Goal: Check status: Check status

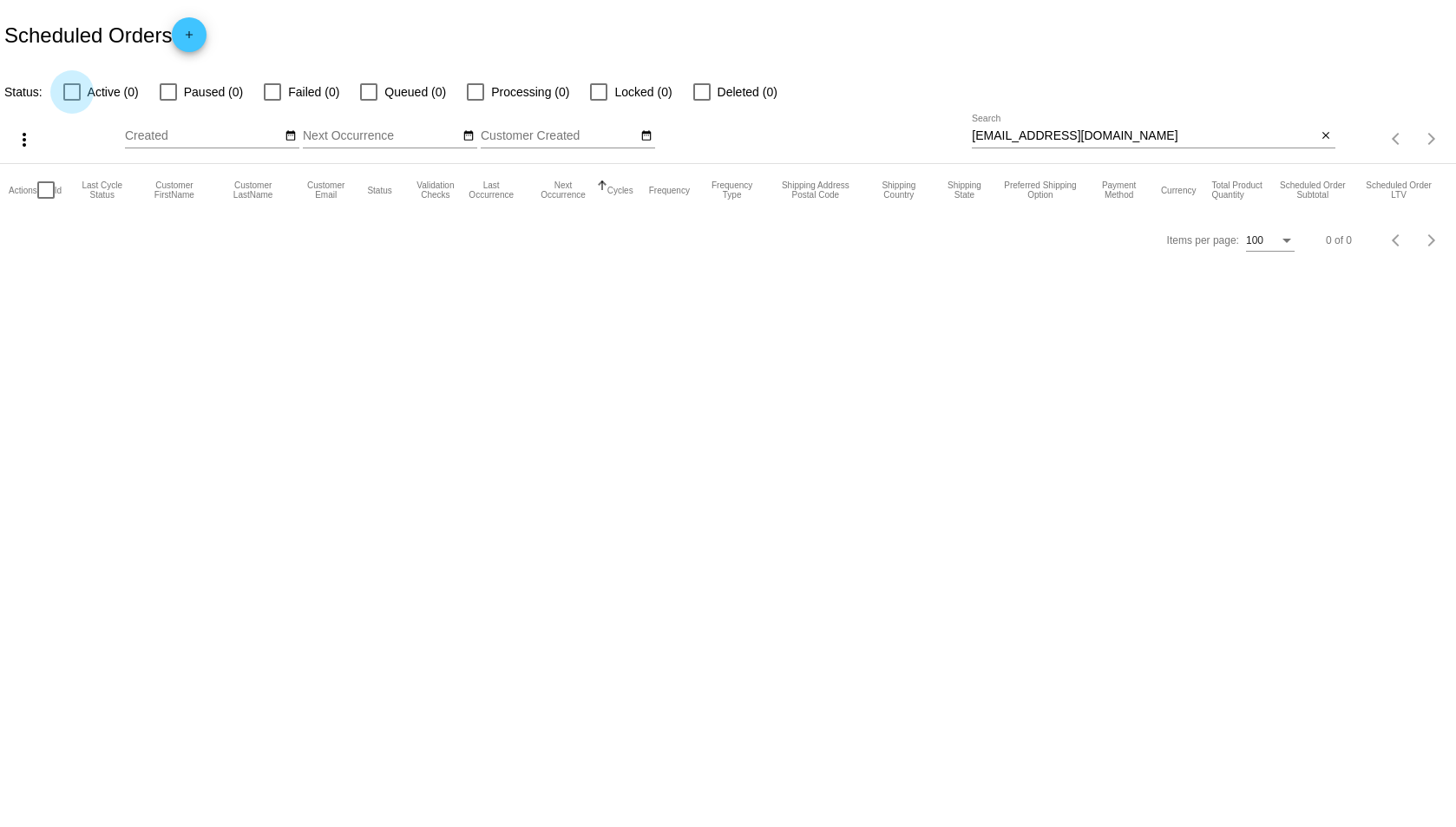
click at [74, 86] on div at bounding box center [72, 92] width 17 height 17
click at [72, 100] on input "Active (0)" at bounding box center [71, 100] width 1 height 1
checkbox input "true"
click at [1330, 132] on mat-icon "close" at bounding box center [1325, 136] width 12 height 14
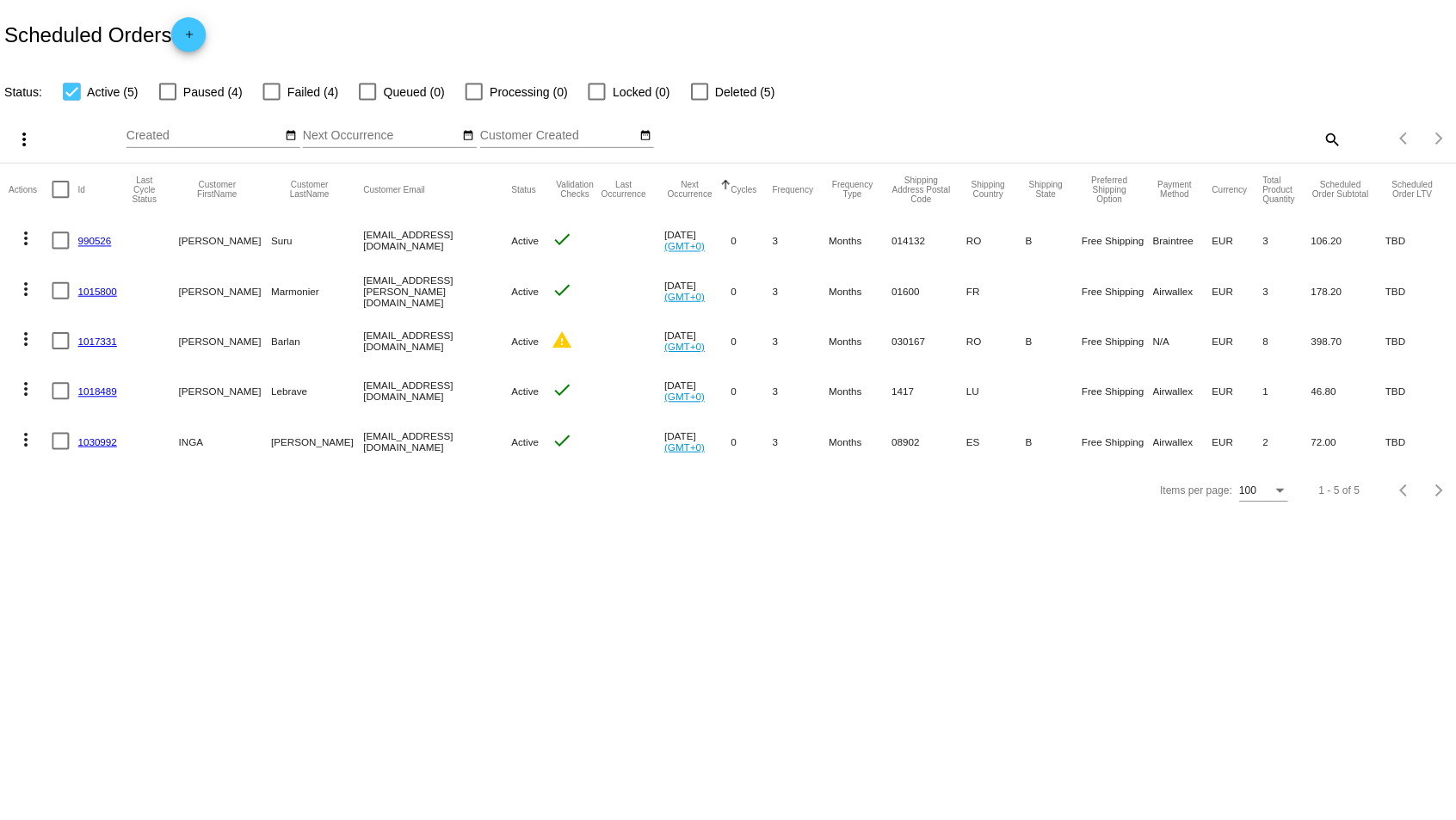
click at [269, 343] on mat-cell "Barlan" at bounding box center [315, 339] width 92 height 50
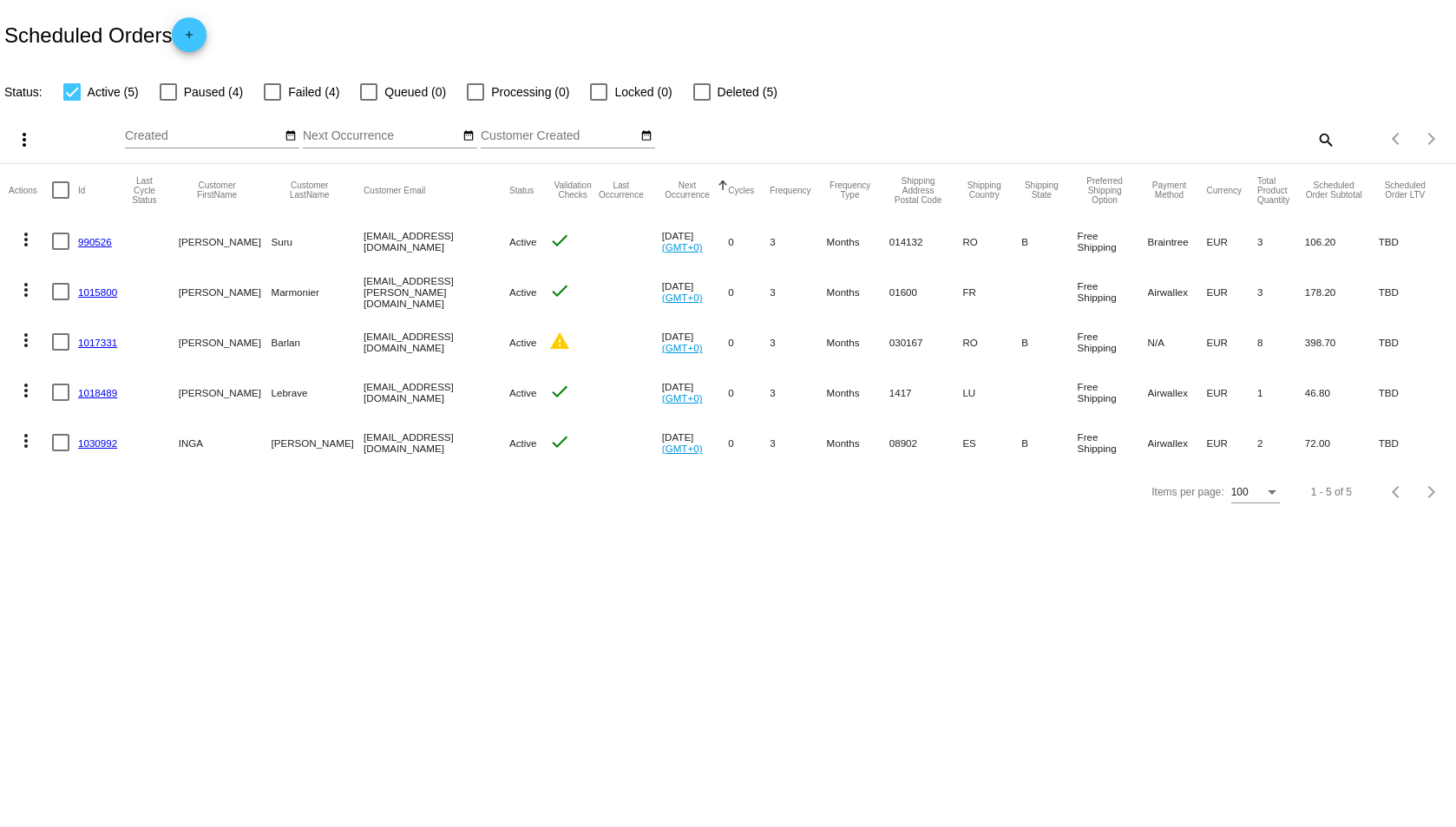
click at [271, 346] on mat-cell "Barlan" at bounding box center [317, 342] width 93 height 50
copy mat-cell "Barlan"
click at [631, 620] on body "Scheduled Orders add Status: Active (5) Paused (4) Failed (4) Queued (0) Proces…" at bounding box center [728, 414] width 1456 height 827
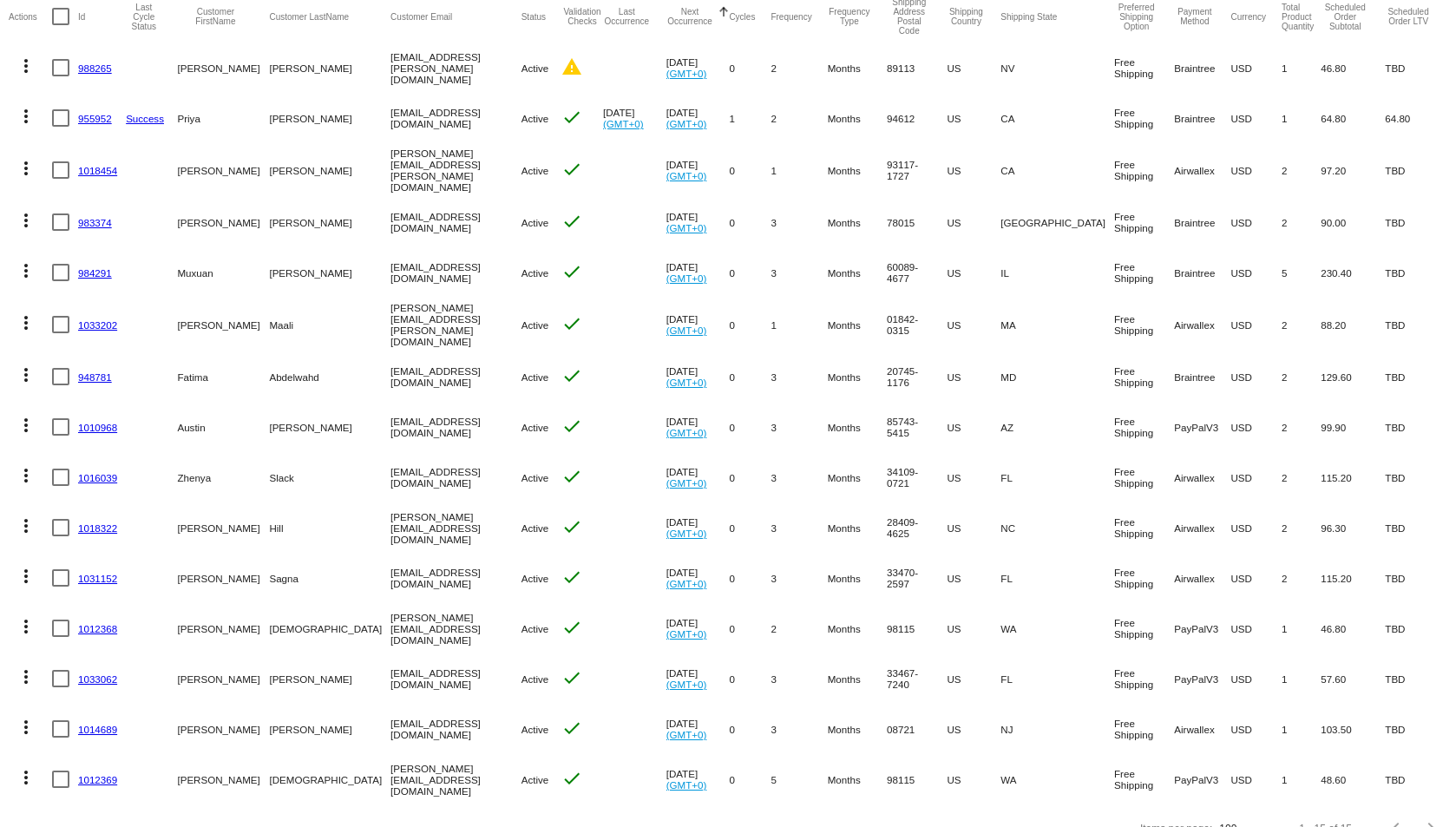
scroll to position [205, 0]
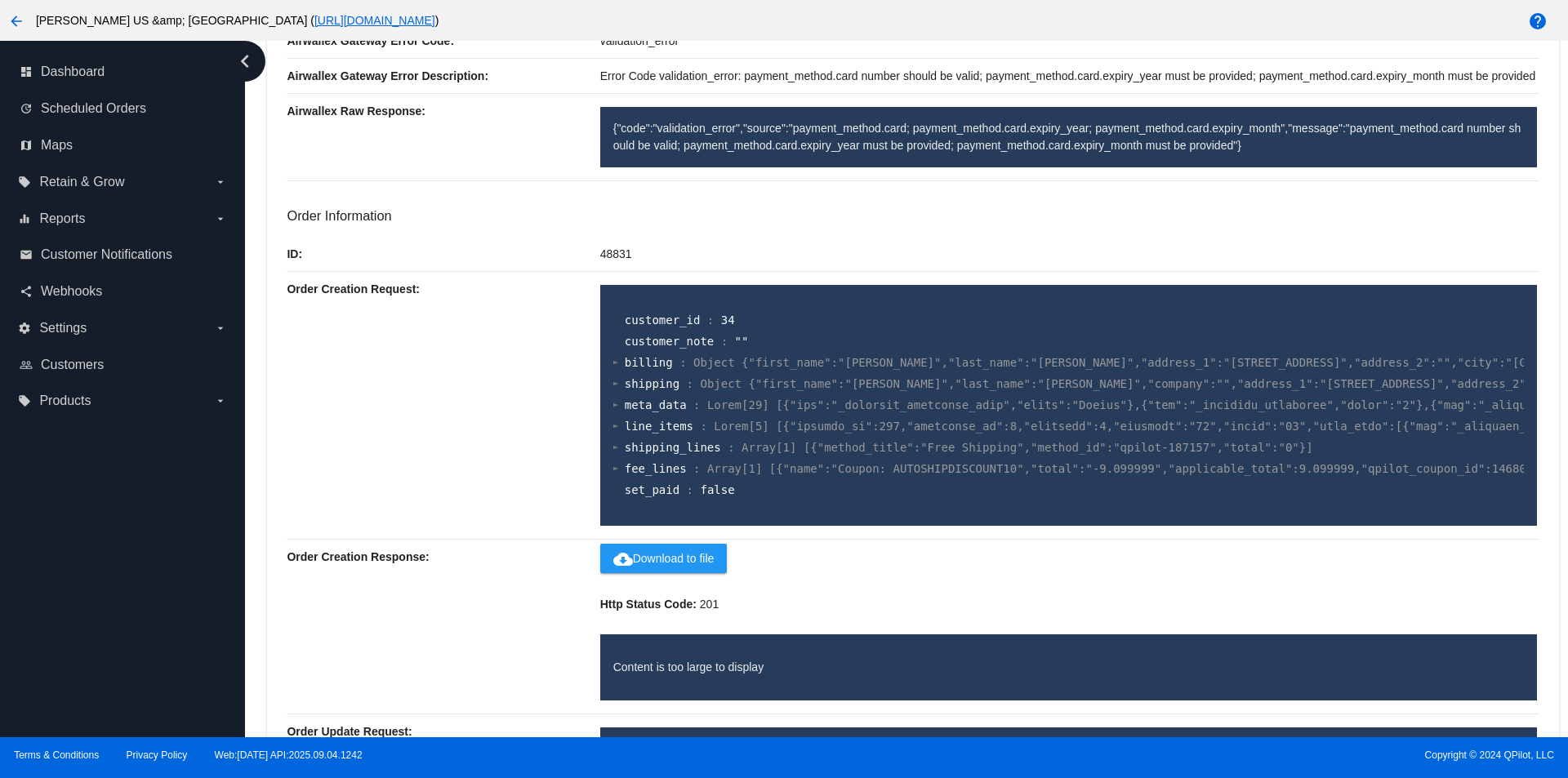
scroll to position [653, 0]
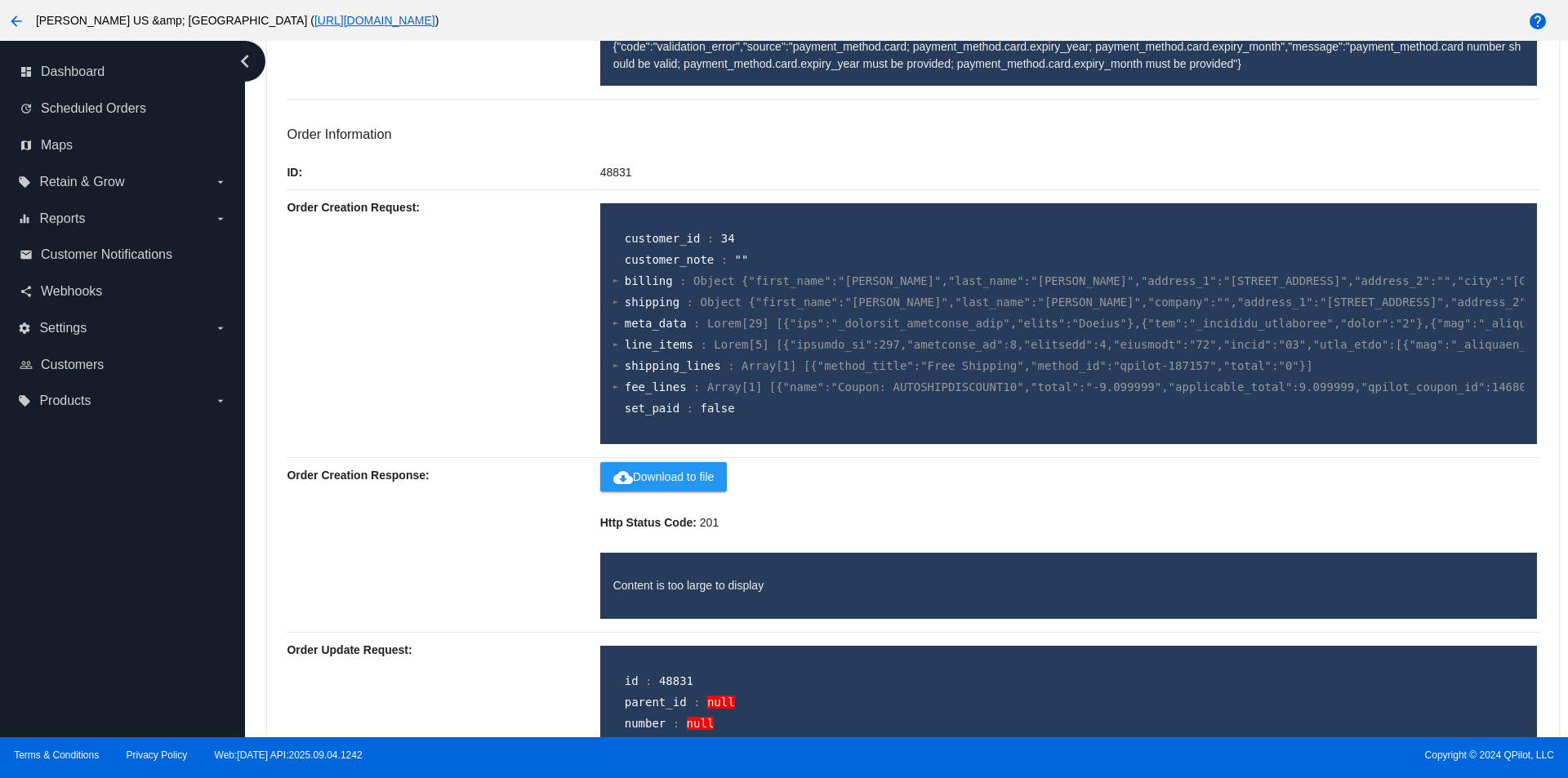
click at [613, 286] on div at bounding box center [616, 280] width 5 height 11
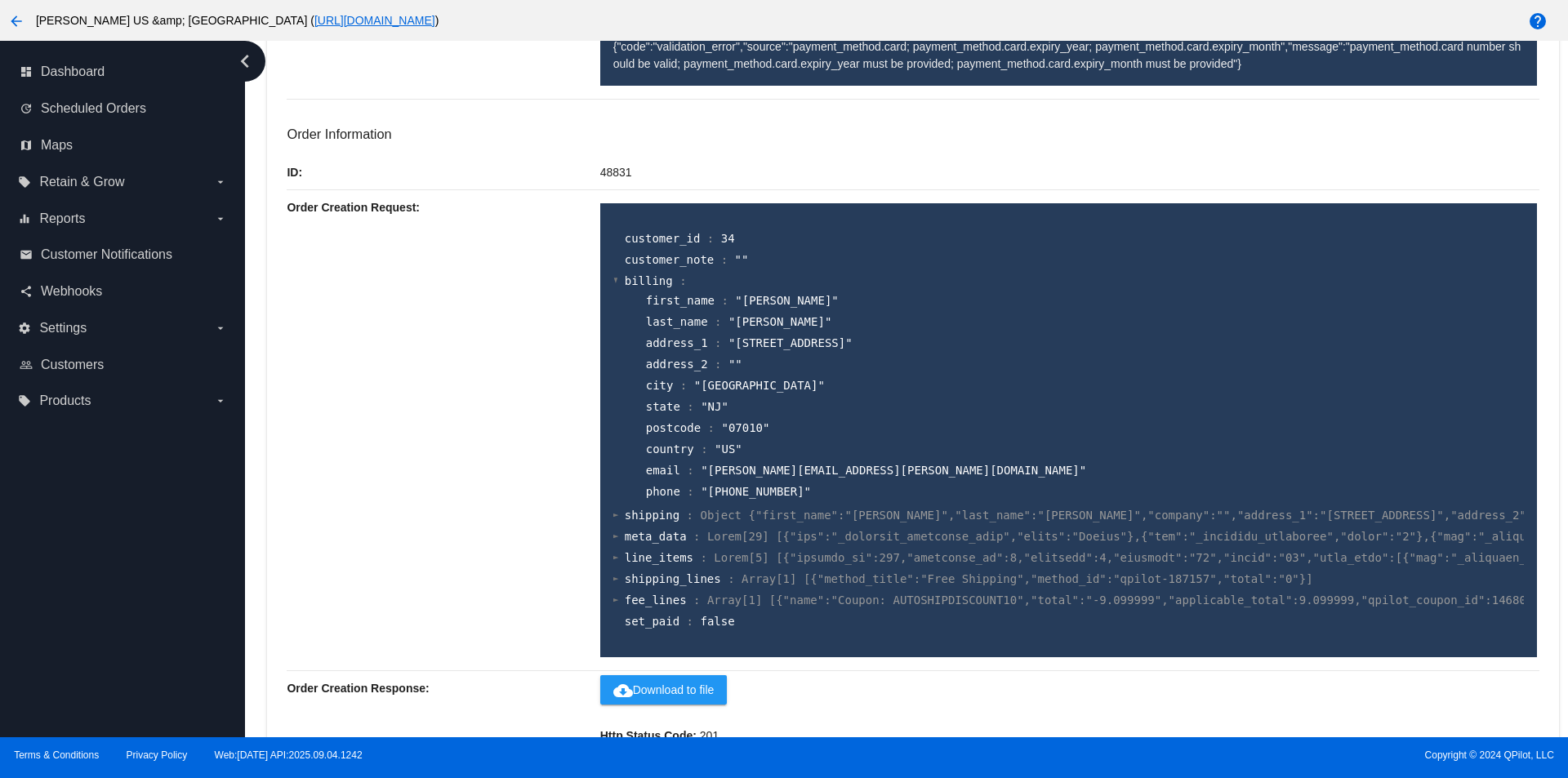
click at [613, 286] on div at bounding box center [616, 280] width 5 height 11
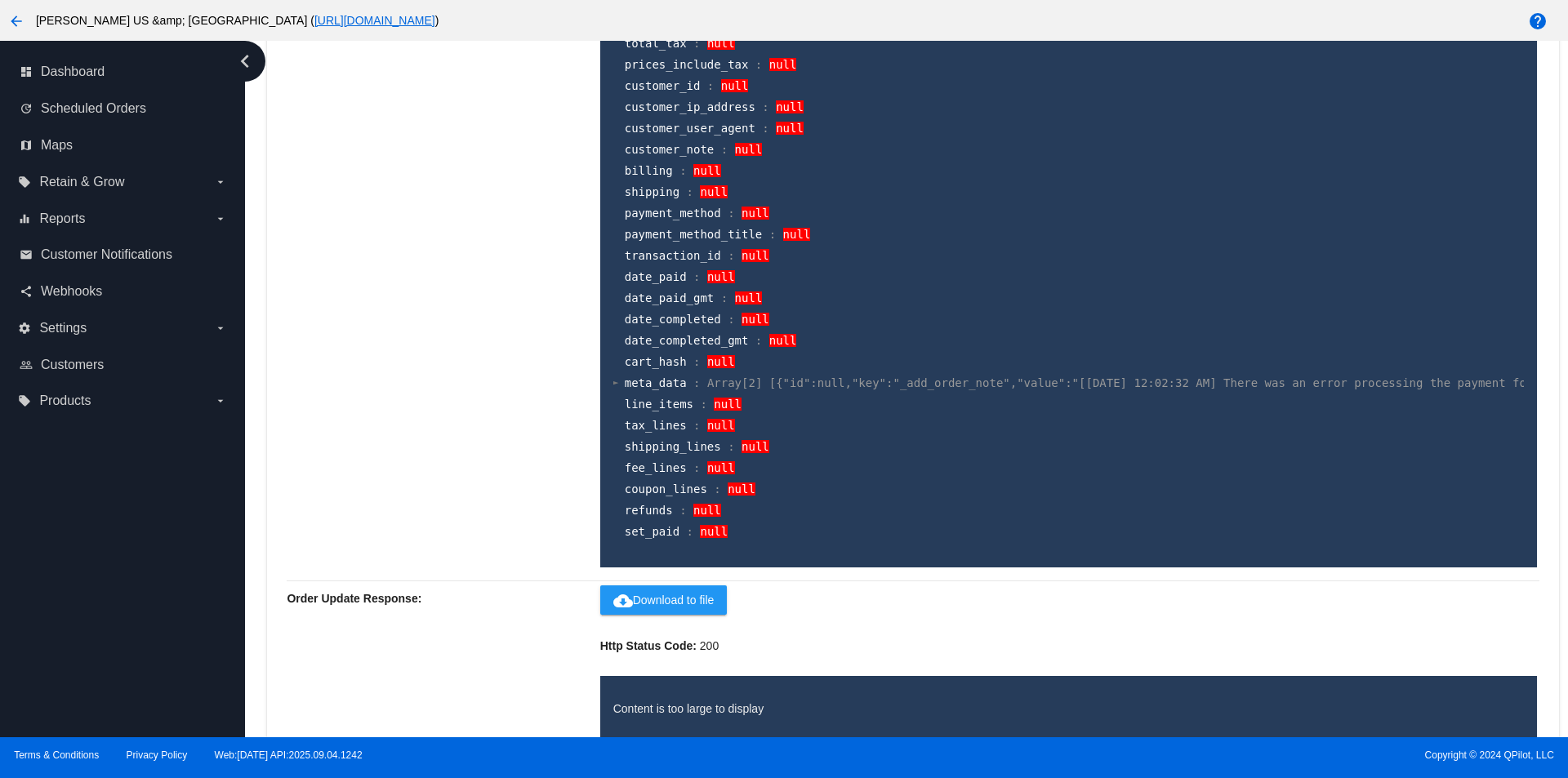
scroll to position [1746, 0]
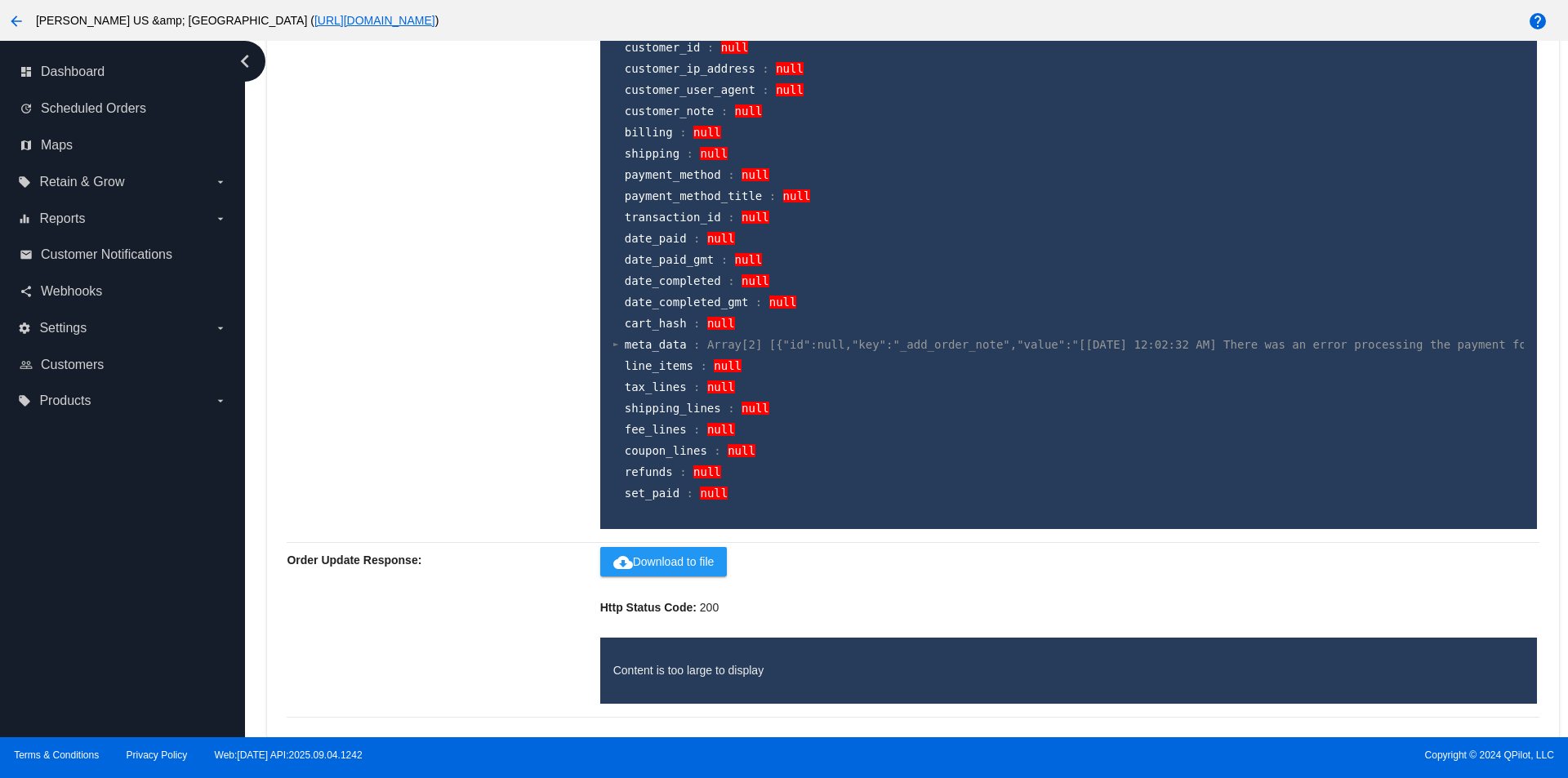
click at [613, 346] on div at bounding box center [616, 344] width 5 height 11
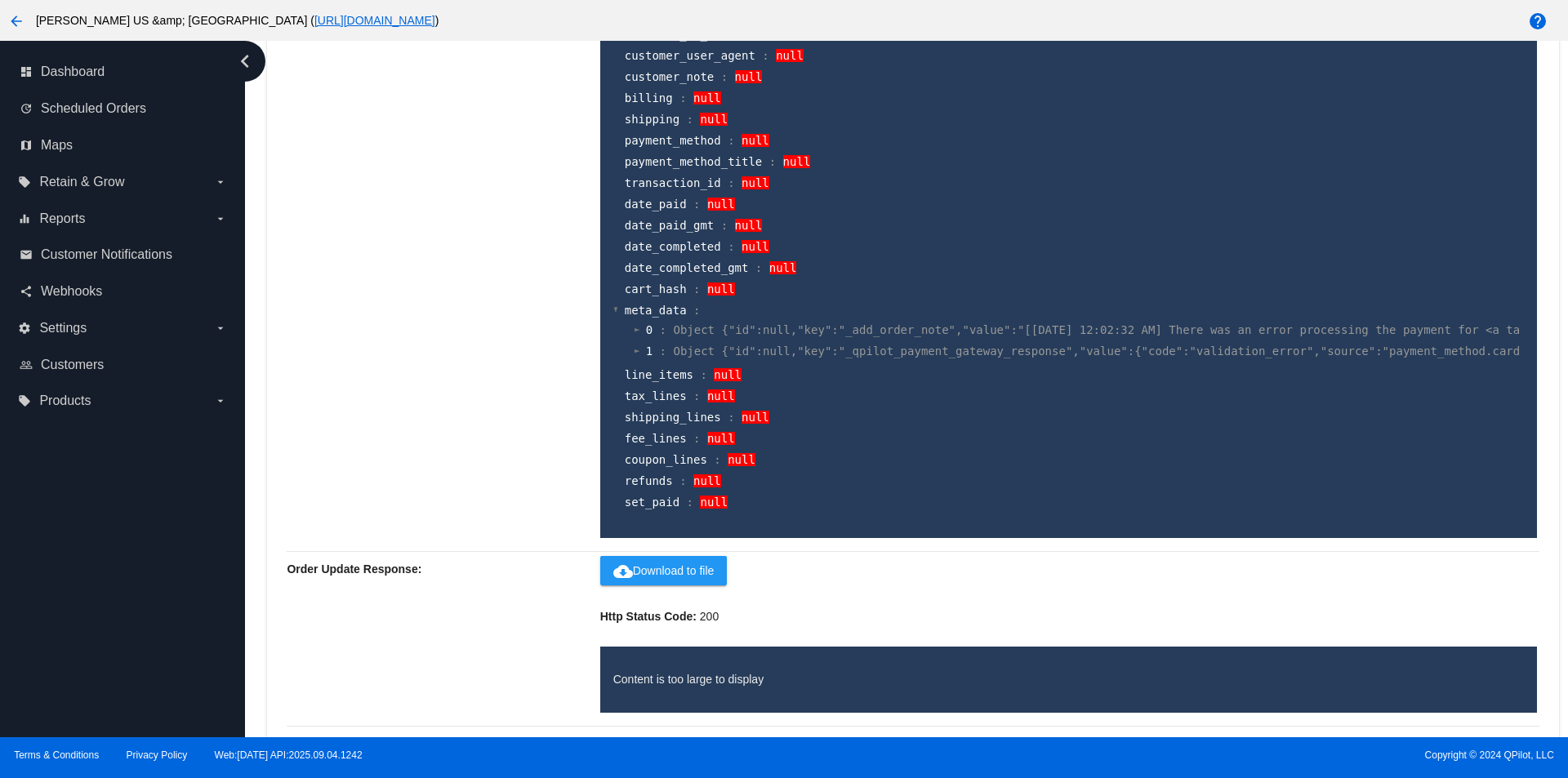
click at [637, 362] on section "0 : Object {"id":null,"key":"_add_order_note","value":"[09/20/2025 12:02:32 AM]…" at bounding box center [1077, 341] width 887 height 44
click at [634, 356] on div at bounding box center [637, 351] width 5 height 11
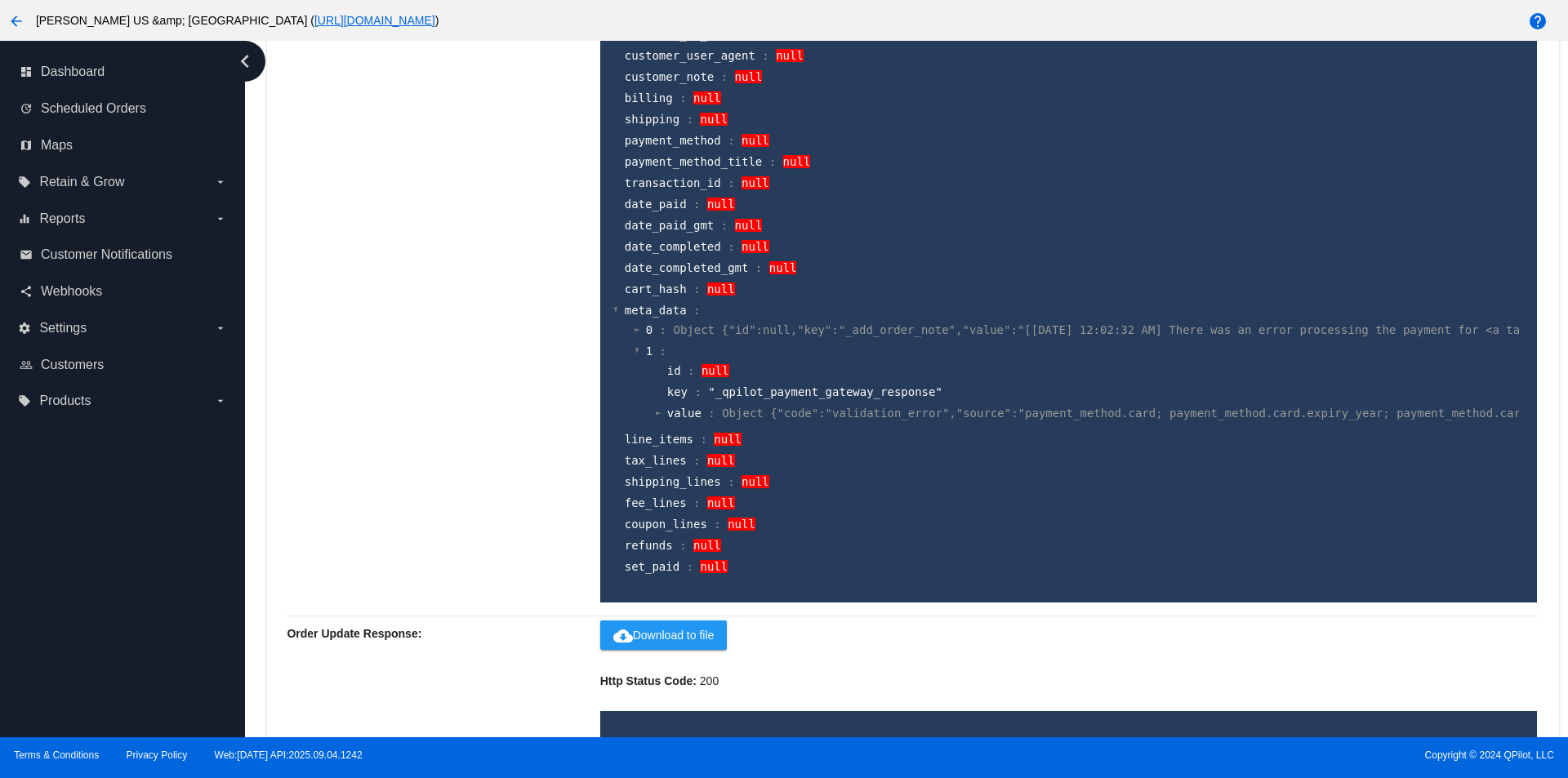
click at [655, 417] on div at bounding box center [658, 413] width 5 height 11
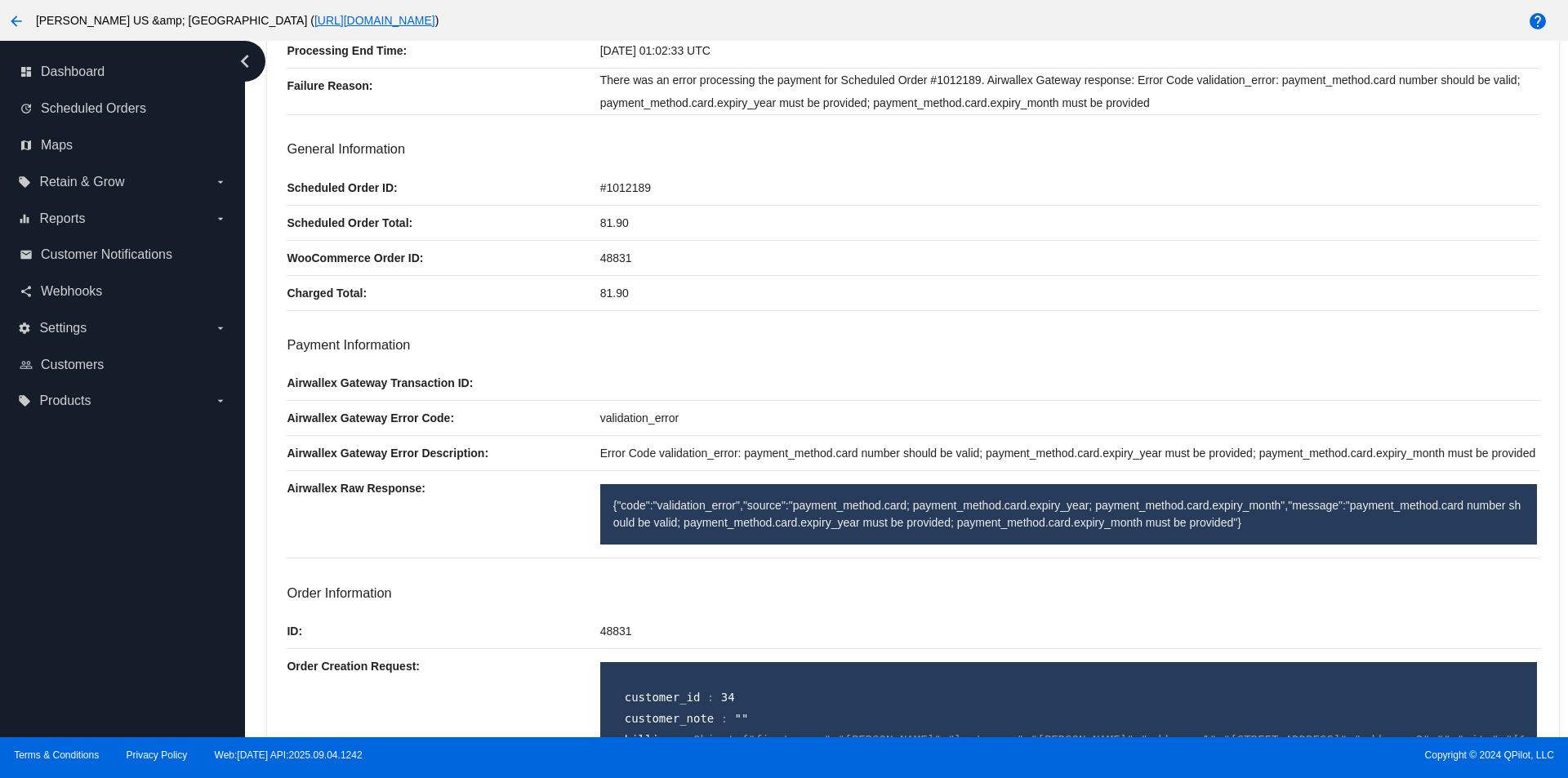
scroll to position [0, 0]
